Goal: Find specific page/section: Find specific page/section

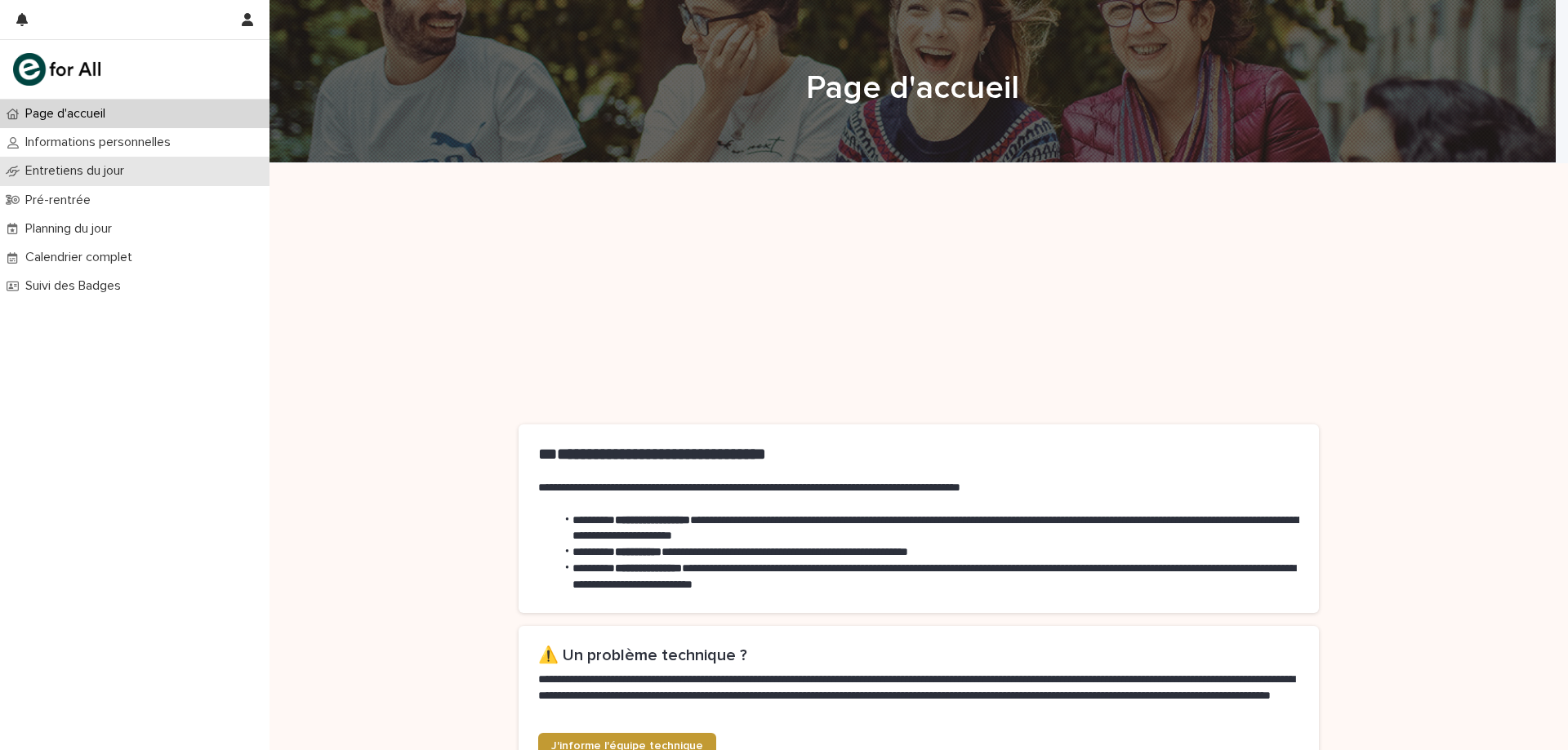
click at [101, 170] on p "Entretiens du jour" at bounding box center [77, 171] width 119 height 15
click at [120, 167] on p "Entretiens du jour" at bounding box center [77, 171] width 119 height 15
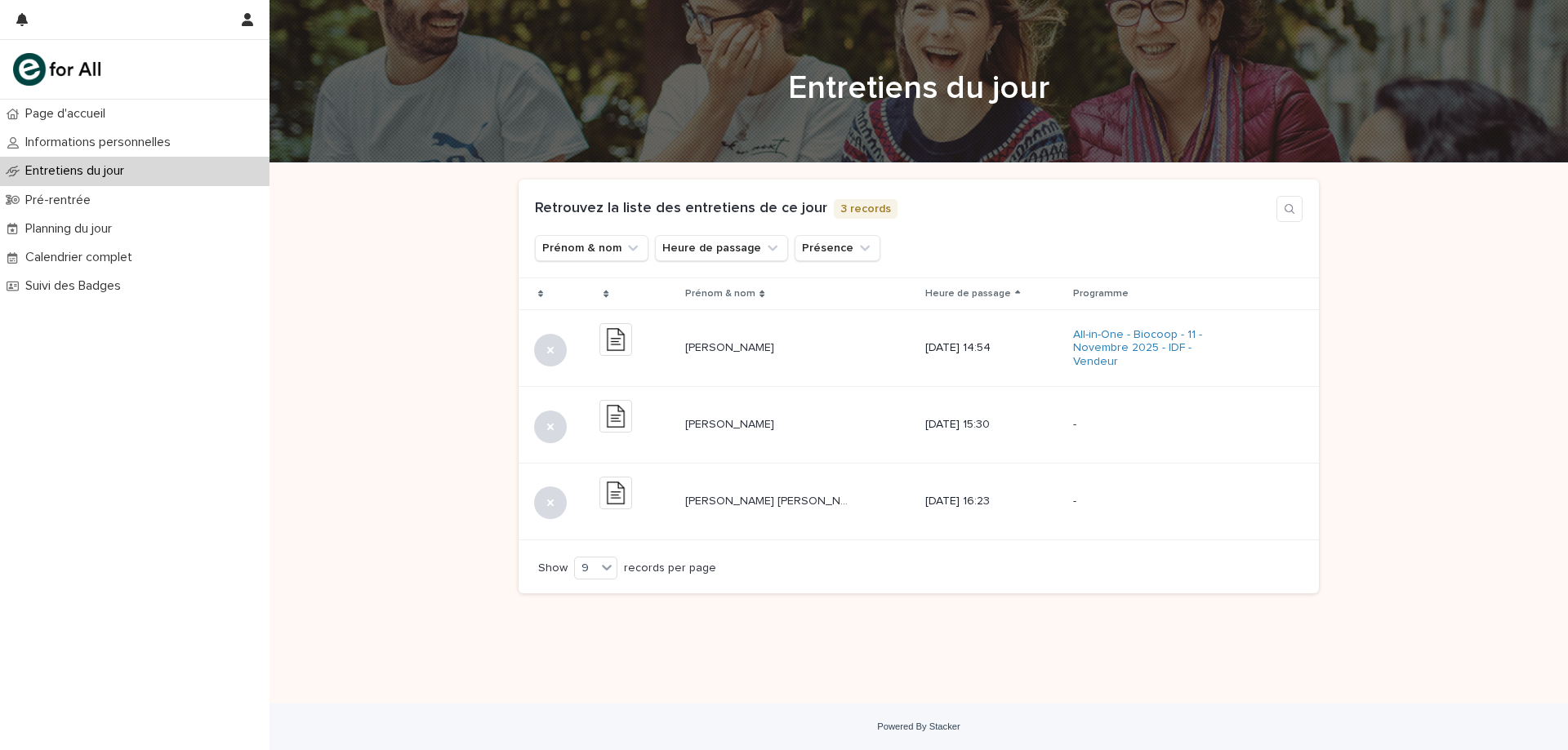
click at [82, 168] on p "Entretiens du jour" at bounding box center [77, 171] width 119 height 15
